Goal: Register for event/course

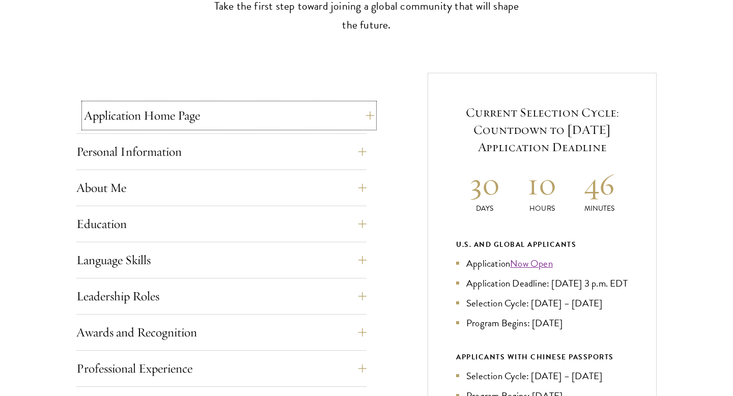
click at [355, 111] on button "Application Home Page" at bounding box center [229, 115] width 290 height 24
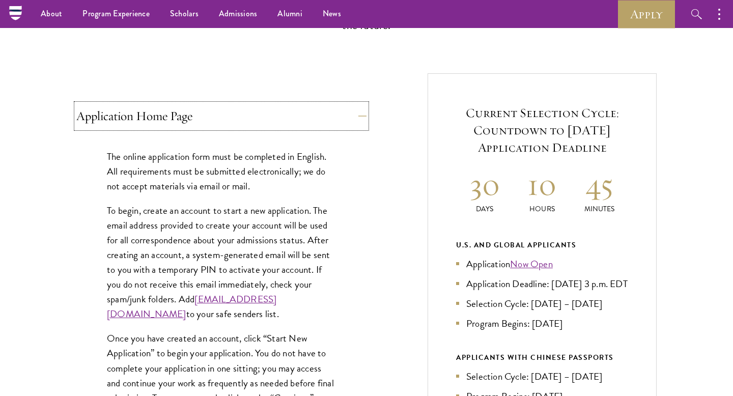
scroll to position [279, 0]
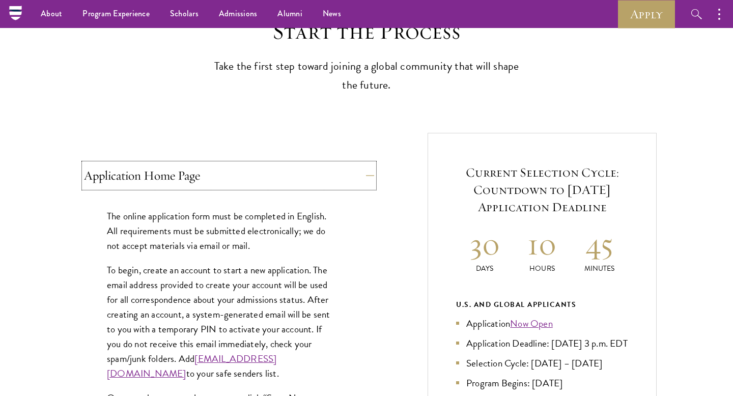
click at [343, 175] on button "Application Home Page" at bounding box center [229, 175] width 290 height 24
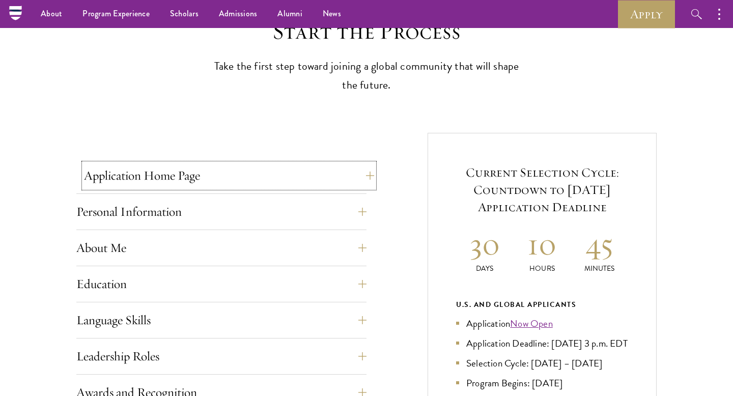
click at [343, 175] on button "Application Home Page" at bounding box center [229, 175] width 290 height 24
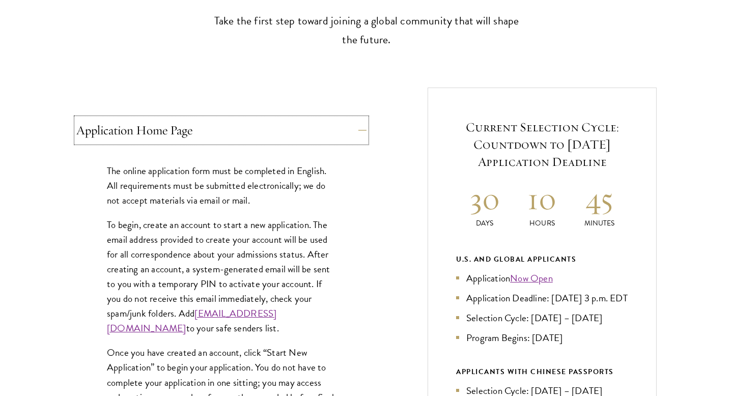
scroll to position [321, 0]
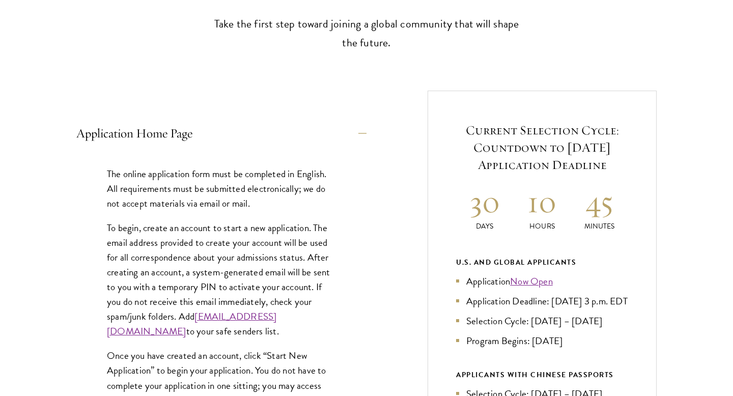
click at [346, 151] on div "The online application form must be completed in English. All requirements must…" at bounding box center [221, 371] width 290 height 440
click at [346, 140] on button "Application Home Page" at bounding box center [229, 133] width 290 height 24
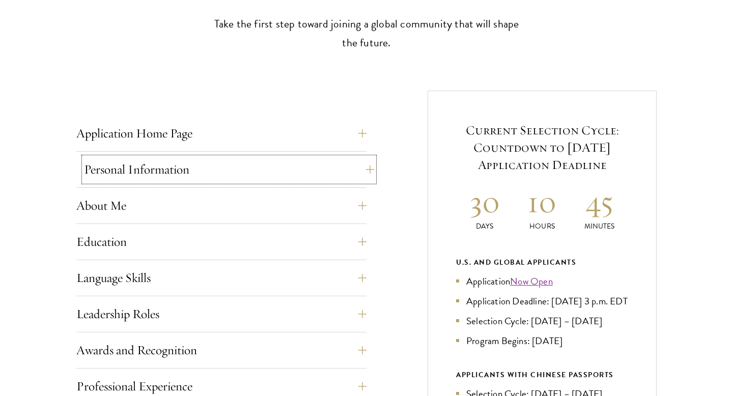
click at [320, 179] on button "Personal Information" at bounding box center [229, 169] width 290 height 24
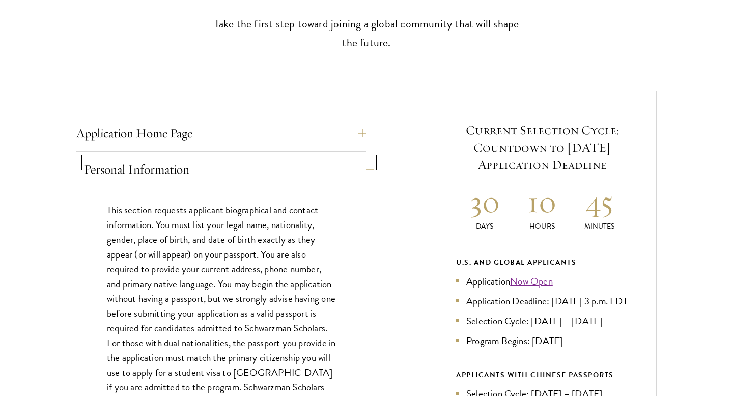
scroll to position [422, 0]
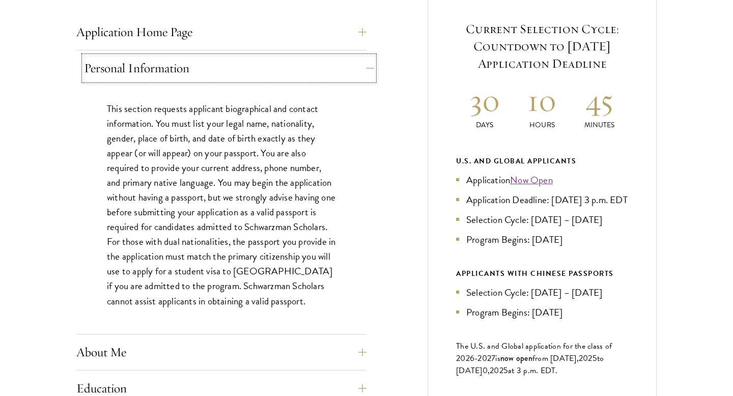
click at [354, 64] on button "Personal Information" at bounding box center [229, 68] width 290 height 24
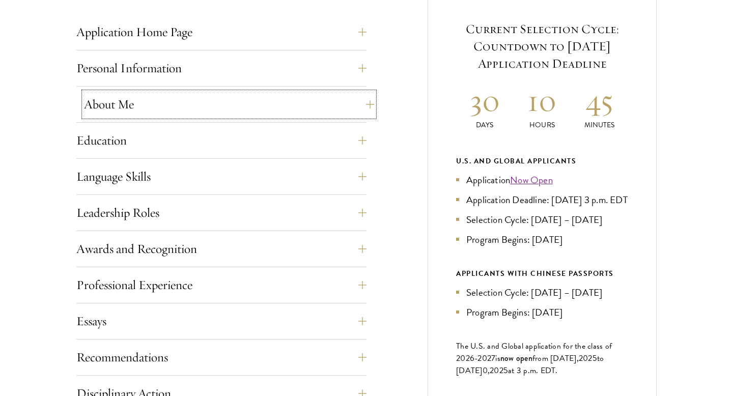
click at [330, 107] on button "About Me" at bounding box center [229, 104] width 290 height 24
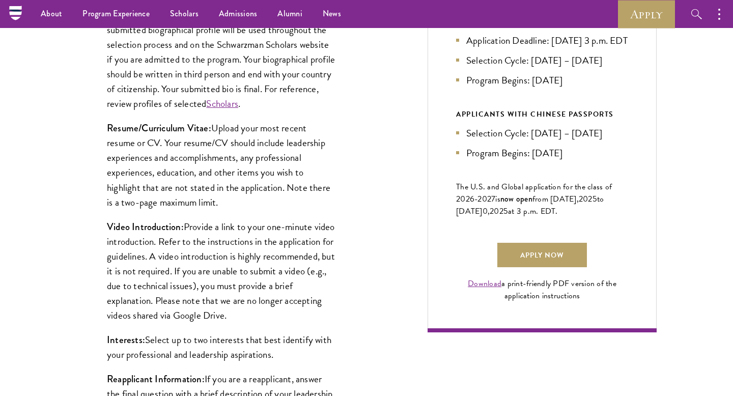
scroll to position [474, 0]
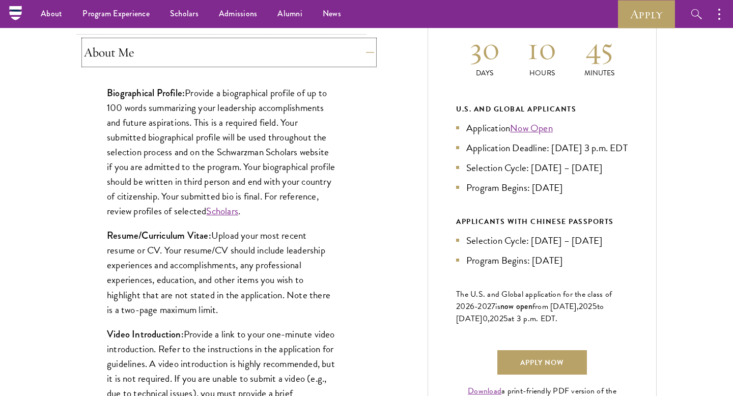
click at [345, 62] on button "About Me" at bounding box center [229, 52] width 290 height 24
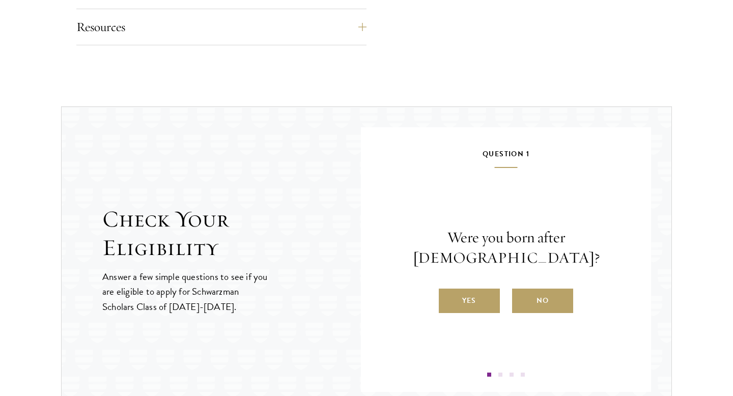
scroll to position [1012, 0]
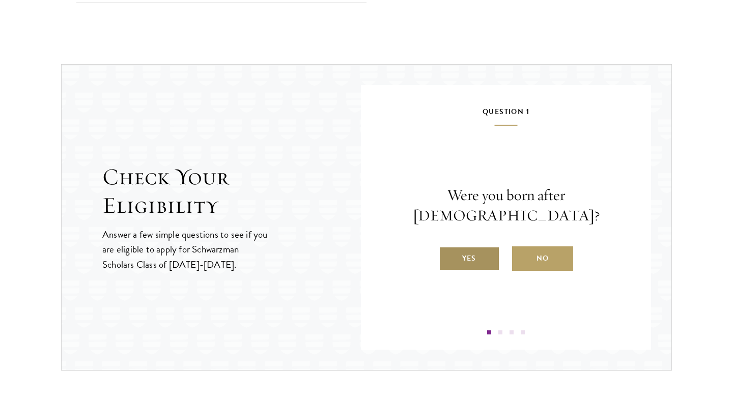
click at [470, 252] on label "Yes" at bounding box center [469, 258] width 61 height 24
click at [448, 252] on input "Yes" at bounding box center [443, 251] width 9 height 9
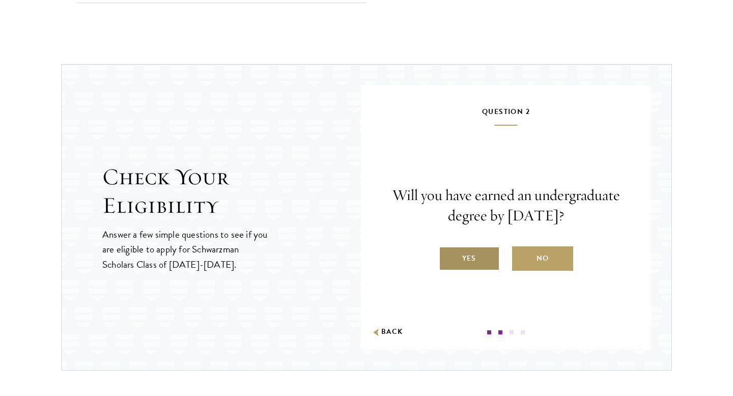
click at [474, 261] on label "Yes" at bounding box center [469, 258] width 61 height 24
click at [448, 257] on input "Yes" at bounding box center [443, 251] width 9 height 9
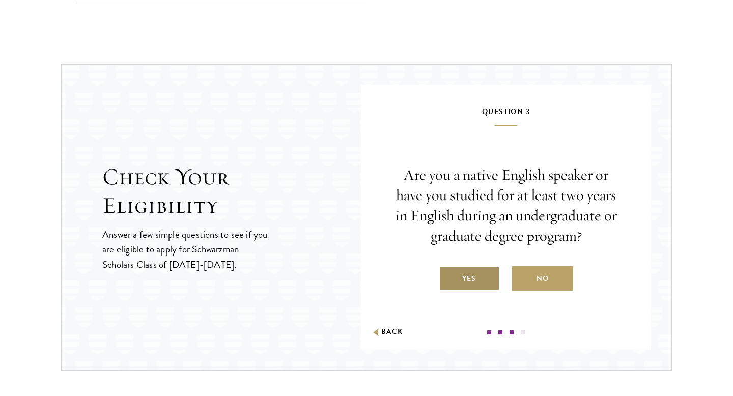
click at [473, 274] on label "Yes" at bounding box center [469, 278] width 61 height 24
click at [448, 274] on input "Yes" at bounding box center [443, 272] width 9 height 9
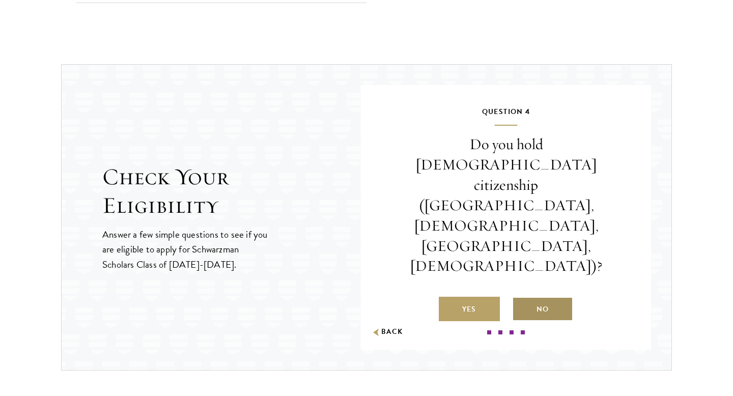
click at [527, 297] on label "No" at bounding box center [542, 309] width 61 height 24
click at [521, 298] on input "No" at bounding box center [516, 302] width 9 height 9
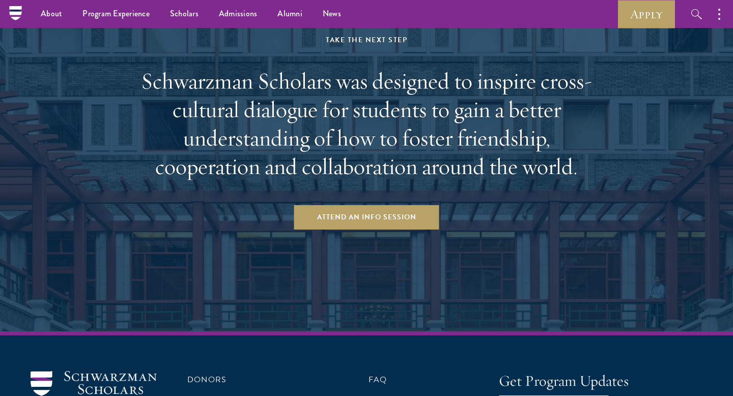
scroll to position [1790, 0]
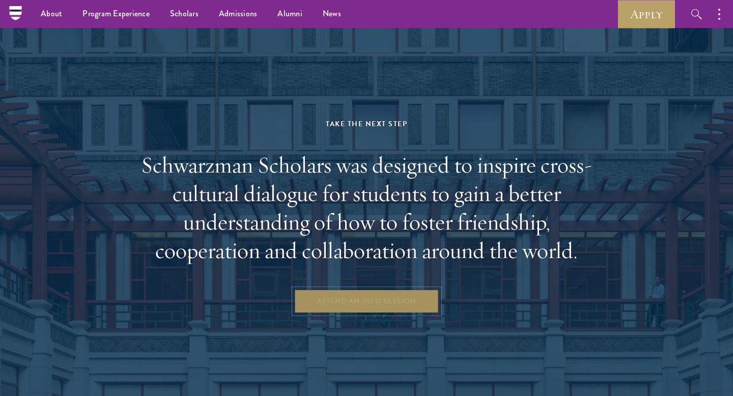
click at [368, 307] on link "Attend an Info Session" at bounding box center [366, 301] width 145 height 24
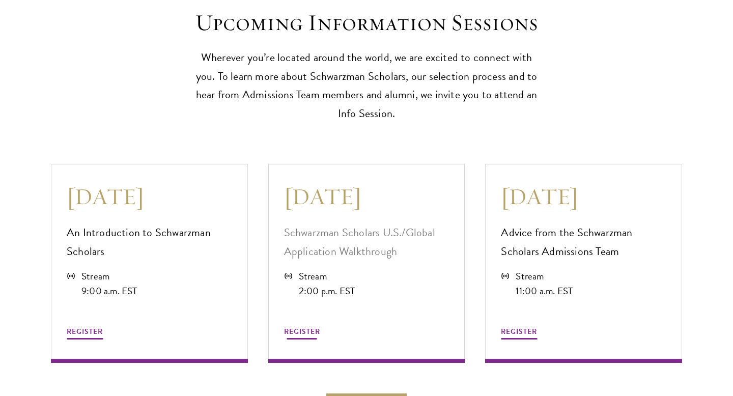
scroll to position [2707, 0]
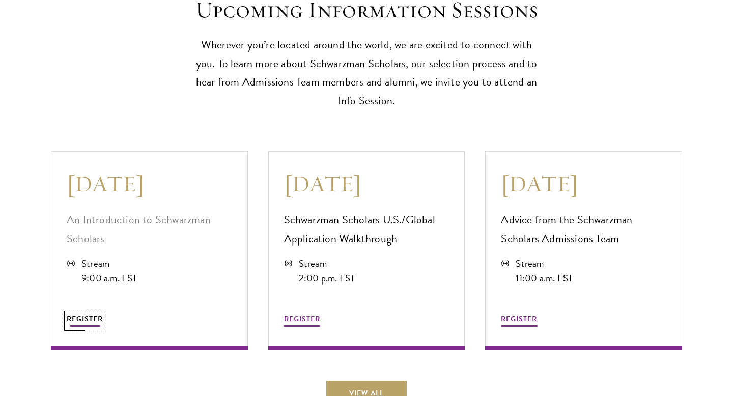
click at [93, 314] on span "REGISTER" at bounding box center [85, 319] width 36 height 11
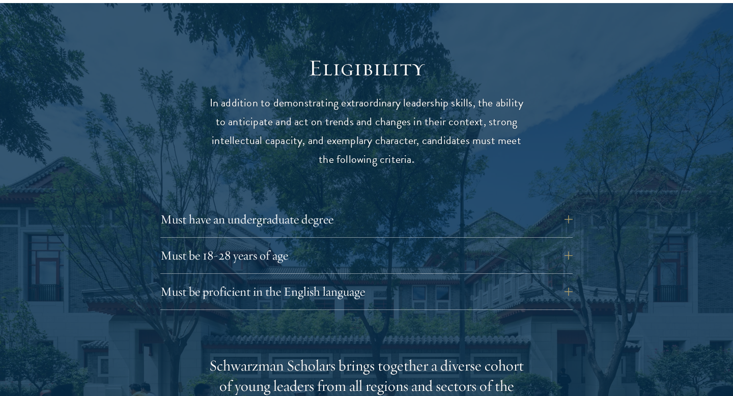
scroll to position [1392, 0]
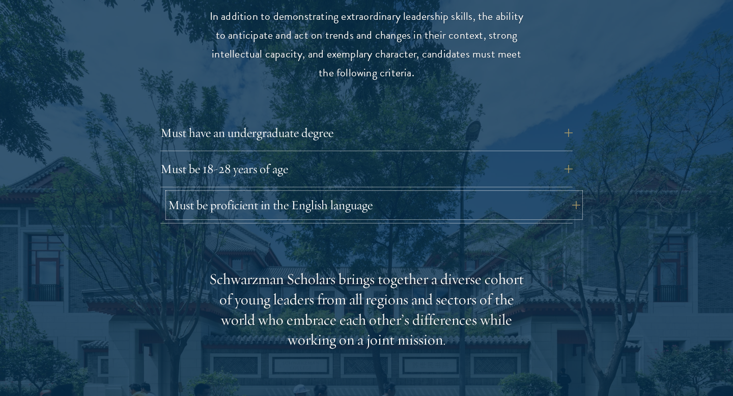
click at [327, 193] on button "Must be proficient in the English language" at bounding box center [374, 205] width 412 height 24
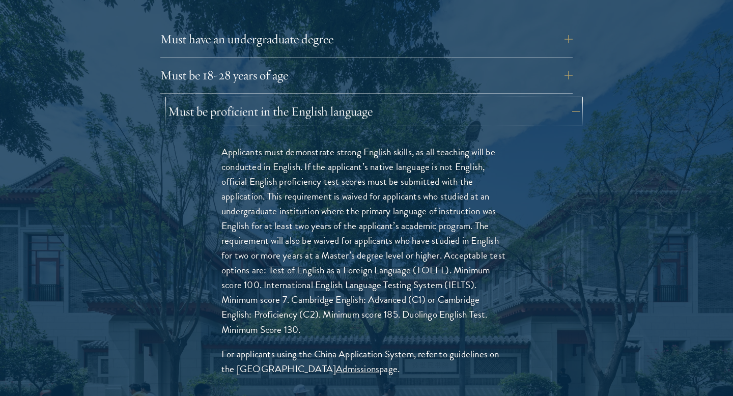
scroll to position [1486, 0]
click at [365, 99] on button "Must be proficient in the English language" at bounding box center [374, 111] width 412 height 24
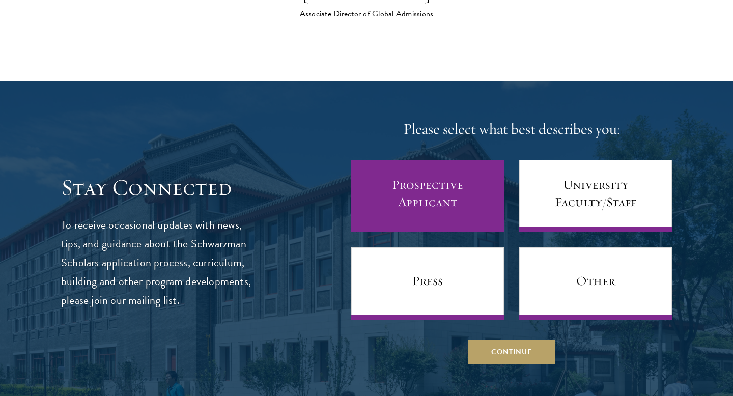
scroll to position [4231, 0]
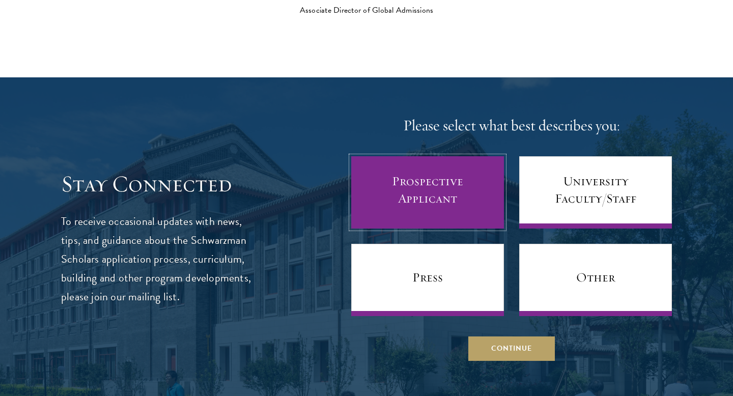
click at [446, 197] on link "Prospective Applicant" at bounding box center [427, 192] width 153 height 72
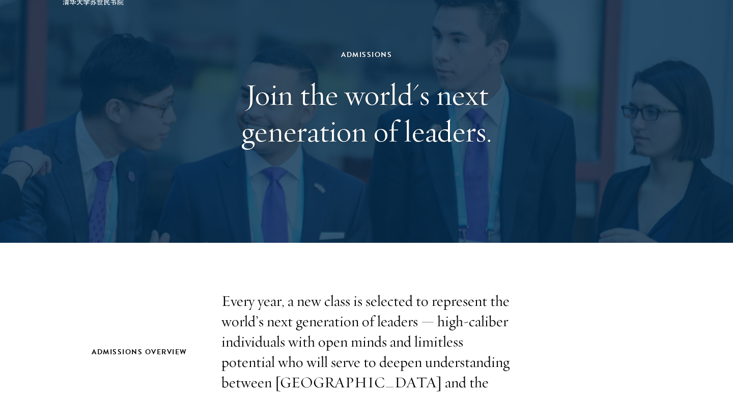
scroll to position [0, 0]
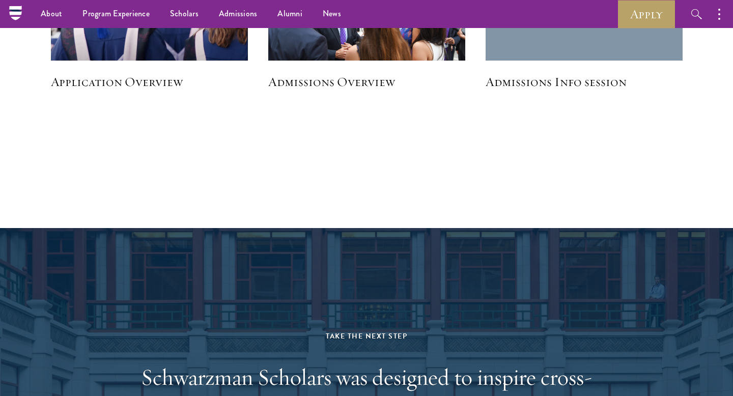
scroll to position [1299, 0]
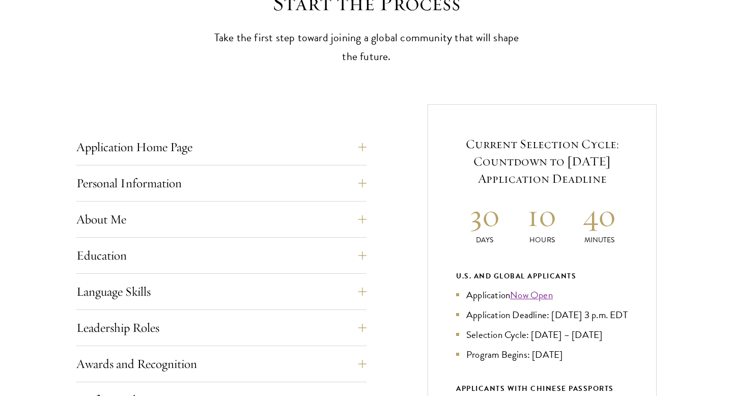
scroll to position [395, 0]
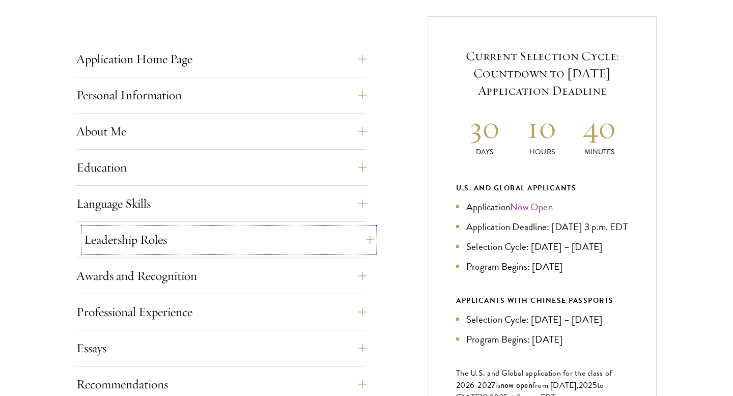
click at [318, 238] on button "Leadership Roles" at bounding box center [229, 240] width 290 height 24
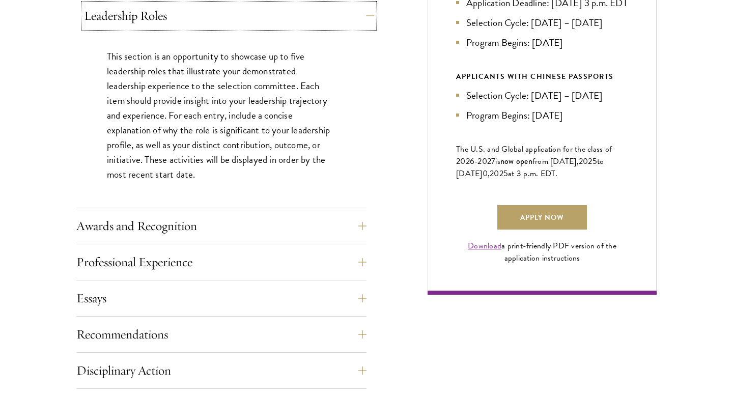
scroll to position [620, 0]
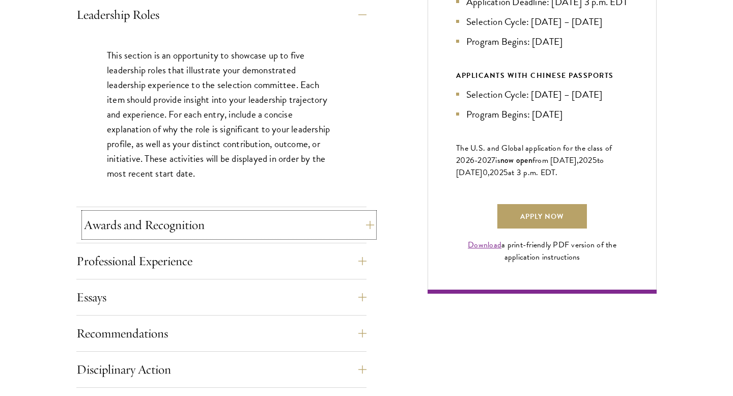
click at [325, 224] on button "Awards and Recognition" at bounding box center [229, 225] width 290 height 24
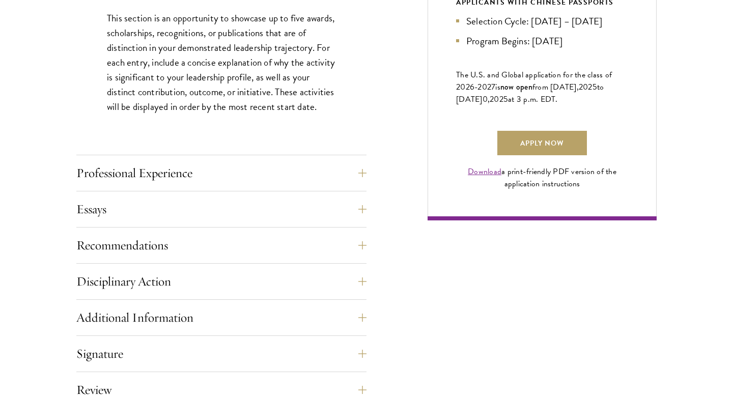
scroll to position [695, 0]
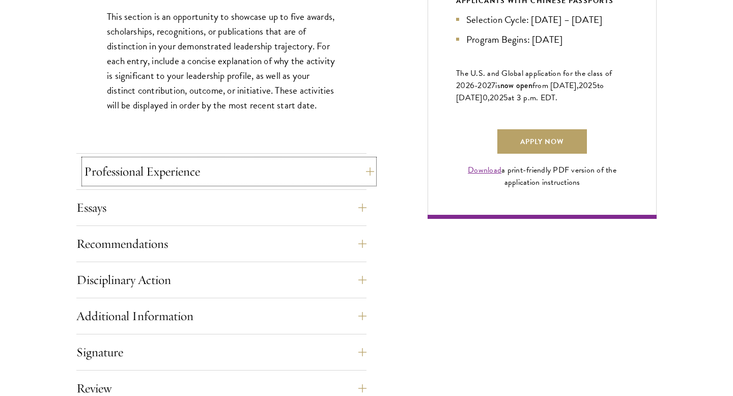
click at [331, 179] on button "Professional Experience" at bounding box center [229, 171] width 290 height 24
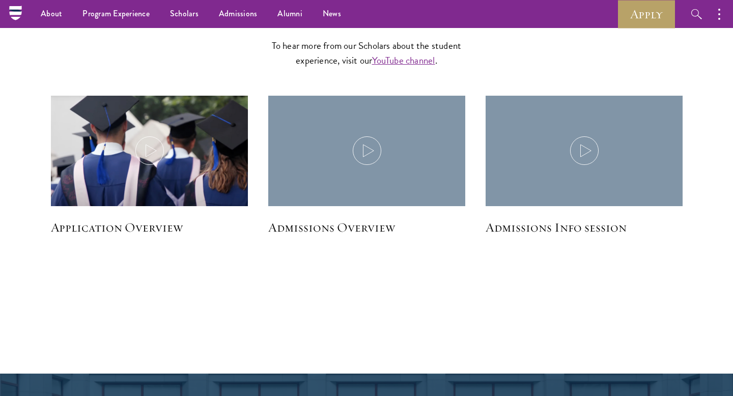
scroll to position [1715, 0]
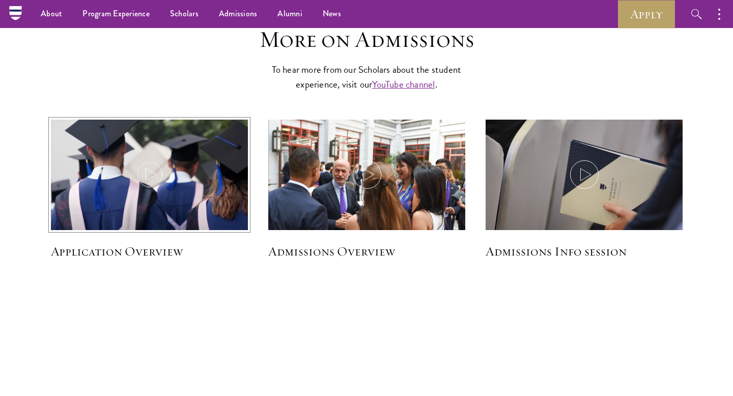
click at [185, 197] on img at bounding box center [149, 176] width 209 height 120
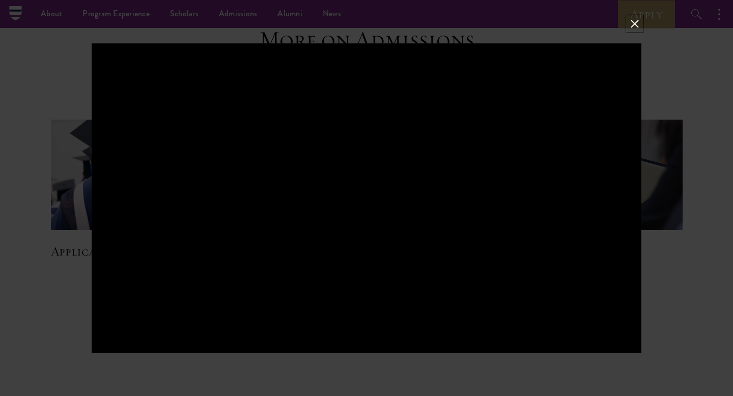
click at [635, 22] on button at bounding box center [634, 23] width 13 height 13
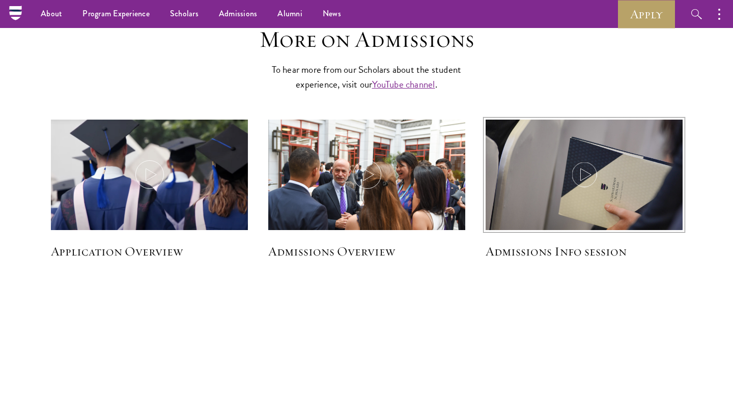
click at [560, 202] on img at bounding box center [583, 185] width 209 height 139
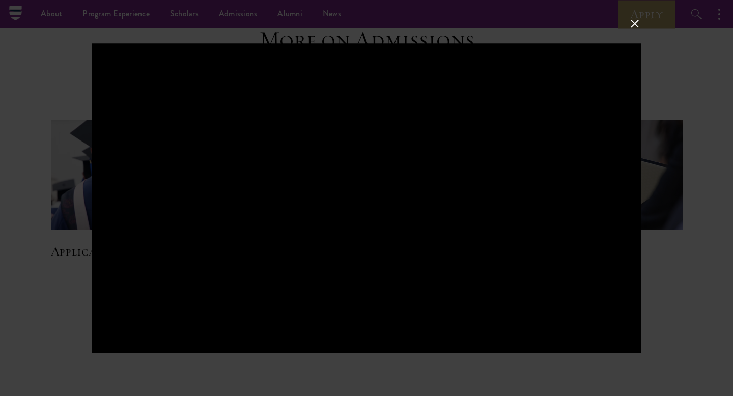
click at [635, 18] on button at bounding box center [634, 23] width 13 height 13
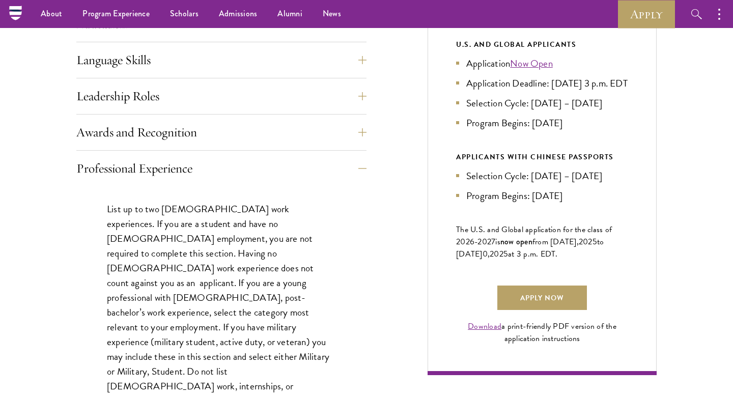
scroll to position [0, 0]
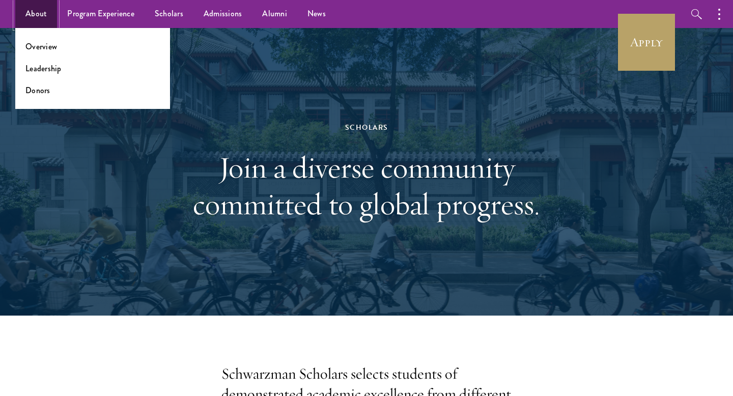
click at [34, 12] on link "About" at bounding box center [36, 14] width 42 height 28
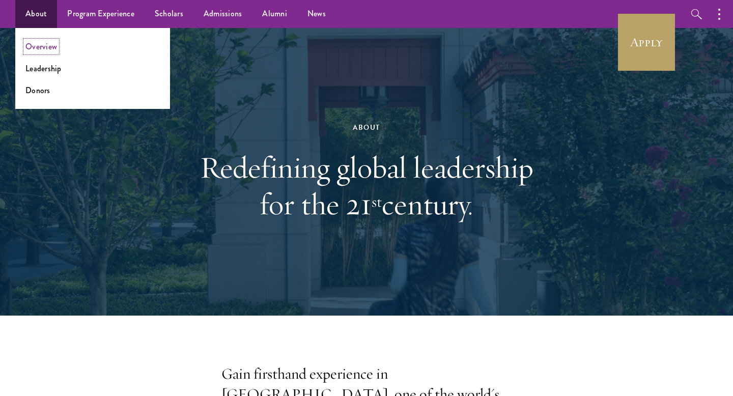
click at [51, 50] on link "Overview" at bounding box center [41, 47] width 32 height 12
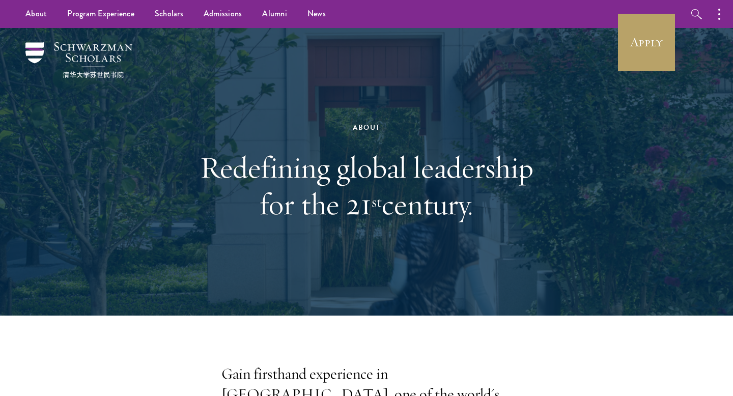
click at [437, 141] on div "About Redefining global leadership for the 21 st century." at bounding box center [366, 171] width 351 height 203
